Goal: Transaction & Acquisition: Subscribe to service/newsletter

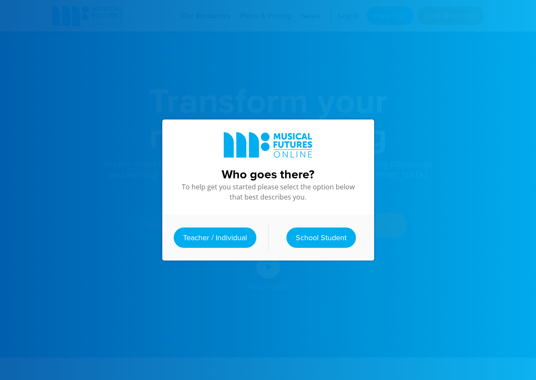
click at [230, 231] on link "Teacher / Individual" at bounding box center [215, 237] width 83 height 20
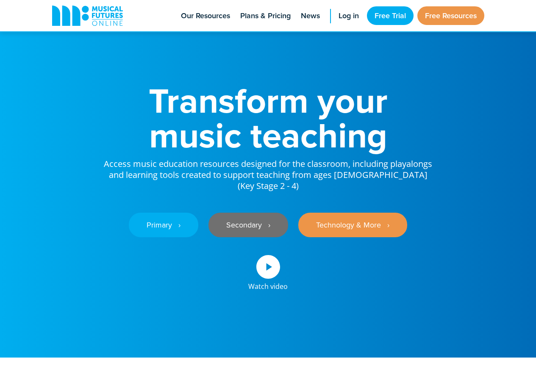
click at [253, 213] on link "Secondary ‎‏‏‎ ‎ ›" at bounding box center [248, 225] width 80 height 25
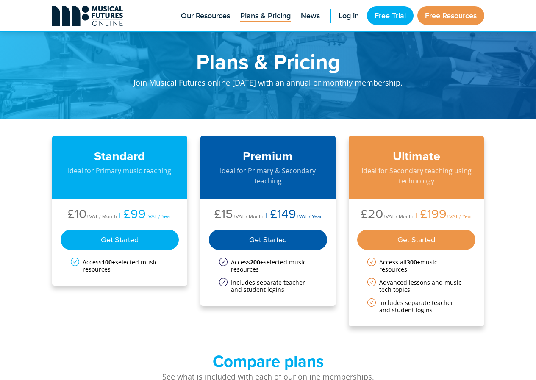
click at [85, 20] on icon at bounding box center [85, 17] width 7 height 7
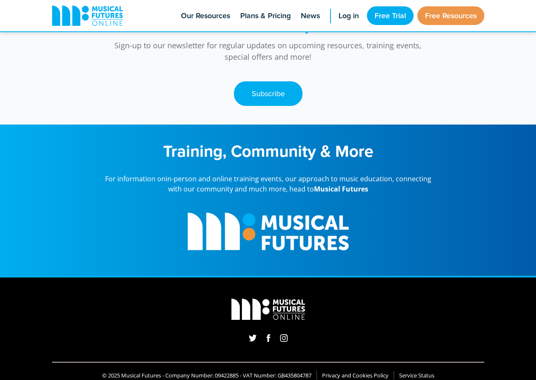
scroll to position [2227, 0]
